Goal: Task Accomplishment & Management: Manage account settings

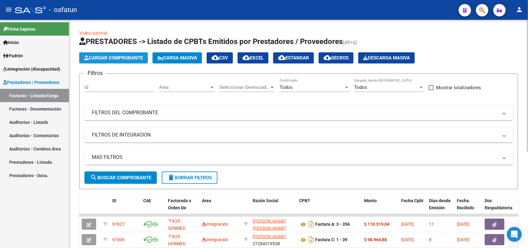
click at [121, 60] on button "Cargar Comprobante" at bounding box center [113, 57] width 69 height 11
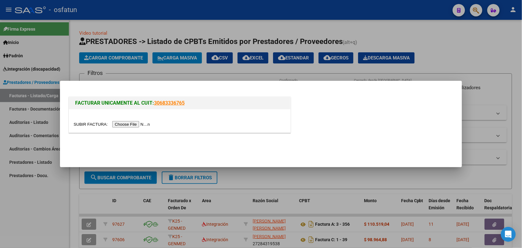
drag, startPoint x: 467, startPoint y: 43, endPoint x: 136, endPoint y: 119, distance: 339.8
click at [467, 43] on div at bounding box center [261, 124] width 522 height 248
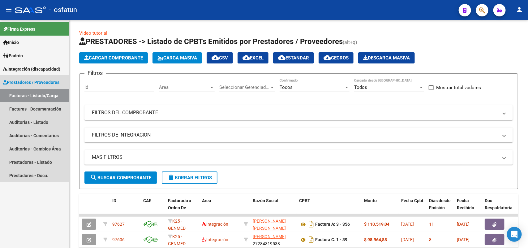
click at [15, 82] on span "Prestadores / Proveedores" at bounding box center [31, 82] width 56 height 7
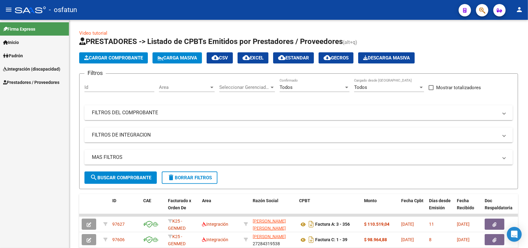
click at [22, 68] on span "Integración (discapacidad)" at bounding box center [31, 69] width 57 height 7
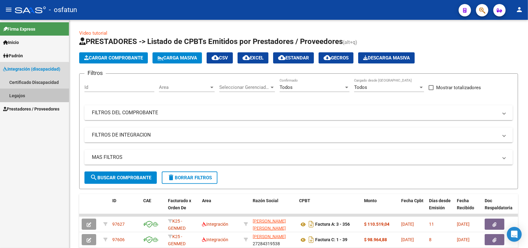
click at [14, 91] on link "Legajos" at bounding box center [34, 95] width 69 height 13
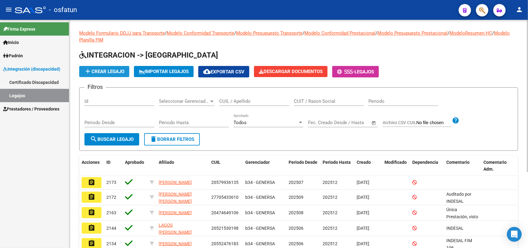
click at [103, 72] on span "add Crear Legajo" at bounding box center [104, 72] width 40 height 6
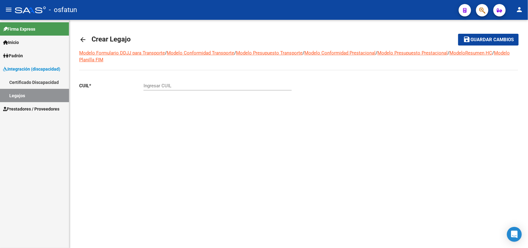
click at [82, 36] on mat-icon "arrow_back" at bounding box center [82, 39] width 7 height 7
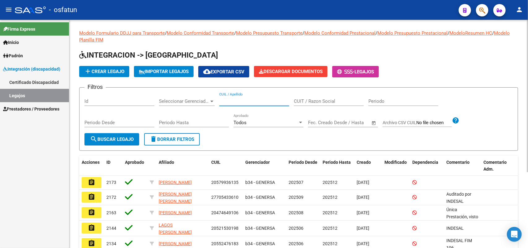
click at [239, 100] on input "CUIL / Apellido" at bounding box center [254, 101] width 70 height 6
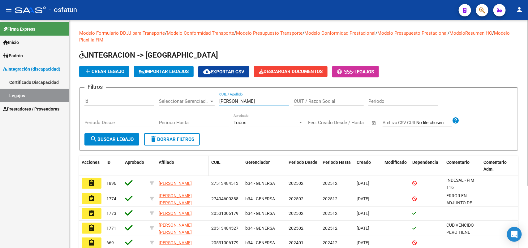
scroll to position [39, 0]
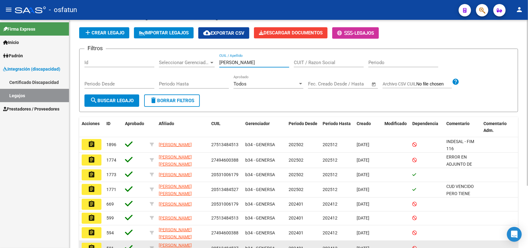
type input "araujo"
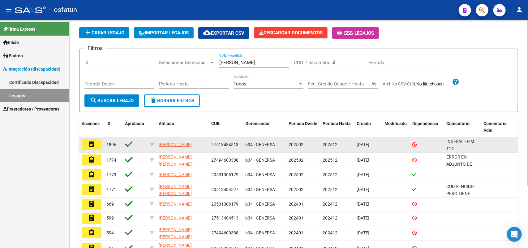
click at [91, 143] on mat-icon "assignment" at bounding box center [91, 144] width 7 height 7
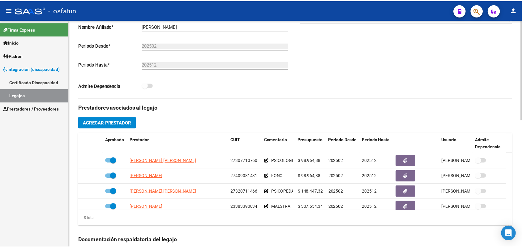
scroll to position [155, 0]
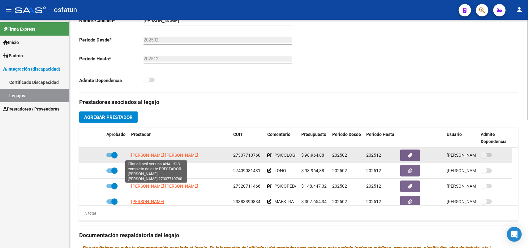
click at [159, 156] on span "DICHIARA NADIA YANINA" at bounding box center [164, 155] width 67 height 5
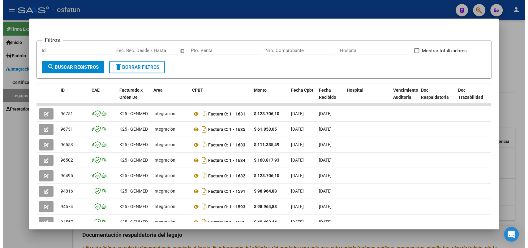
scroll to position [0, 0]
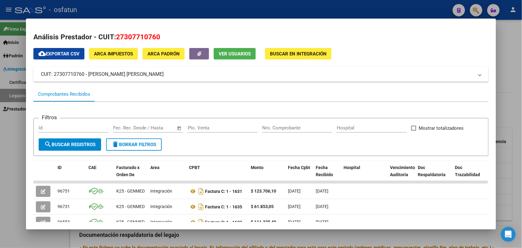
click at [384, 6] on div at bounding box center [261, 124] width 522 height 248
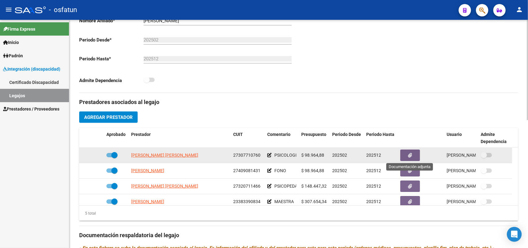
click at [412, 155] on icon "button" at bounding box center [411, 155] width 4 height 5
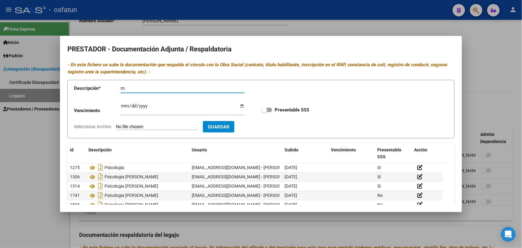
type input "r"
type input "RNP ACTUALIZADO"
click at [175, 125] on input "Seleccionar Archivo" at bounding box center [157, 127] width 82 height 6
type input "C:\fakepath\RNP DICHIARA , NADIA YANINA 12293.pdf"
drag, startPoint x: 270, startPoint y: 124, endPoint x: 275, endPoint y: 120, distance: 6.1
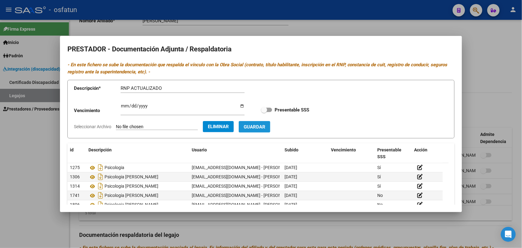
click at [266, 124] on span "Guardar" at bounding box center [255, 127] width 22 height 6
checkbox input "true"
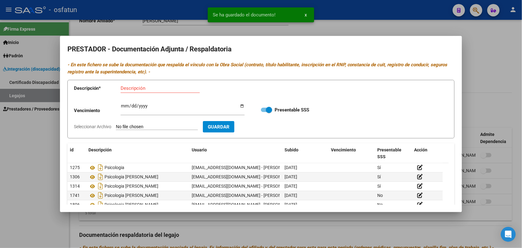
click at [415, 24] on div at bounding box center [261, 124] width 522 height 248
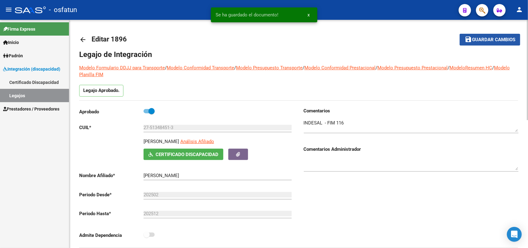
click at [480, 35] on button "save Guardar cambios" at bounding box center [490, 39] width 61 height 11
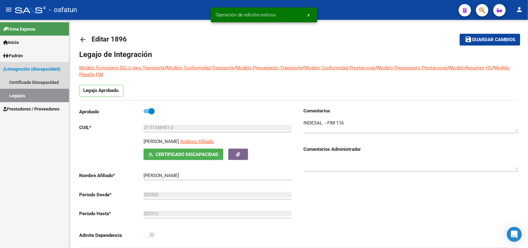
click at [16, 95] on link "Legajos" at bounding box center [34, 95] width 69 height 13
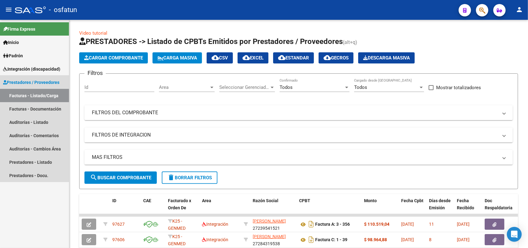
click at [19, 81] on span "Prestadores / Proveedores" at bounding box center [31, 82] width 56 height 7
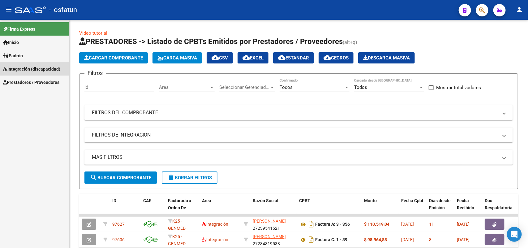
click at [27, 68] on span "Integración (discapacidad)" at bounding box center [31, 69] width 57 height 7
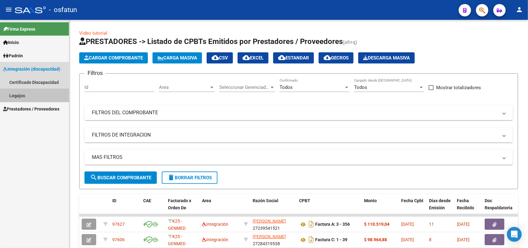
click at [13, 98] on link "Legajos" at bounding box center [34, 95] width 69 height 13
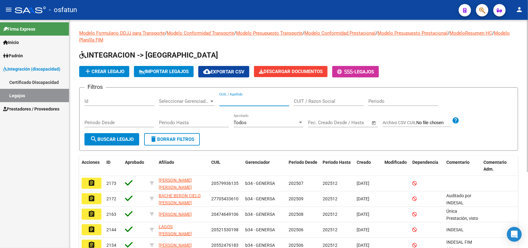
click at [240, 101] on input "CUIL / Apellido" at bounding box center [254, 101] width 70 height 6
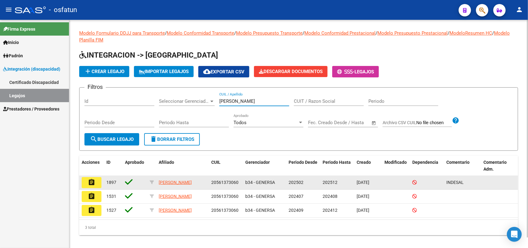
type input "[PERSON_NAME]"
click at [88, 180] on mat-icon "assignment" at bounding box center [91, 182] width 7 height 7
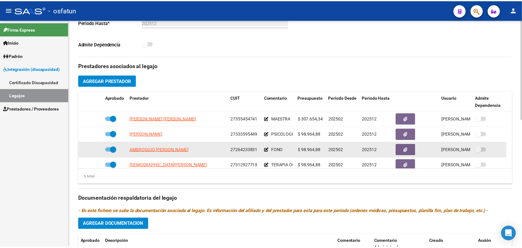
scroll to position [193, 0]
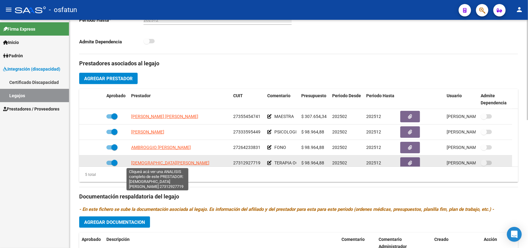
click at [162, 161] on span "[DEMOGRAPHIC_DATA][PERSON_NAME]" at bounding box center [170, 162] width 78 height 5
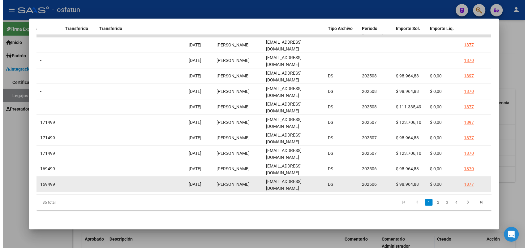
scroll to position [0, 555]
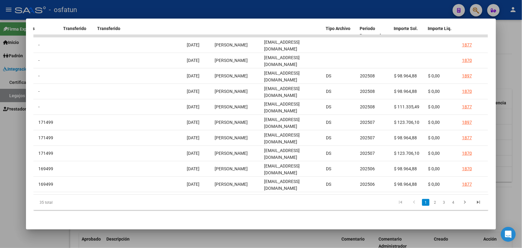
click at [284, 8] on div at bounding box center [261, 124] width 522 height 248
